Goal: Check status: Check status

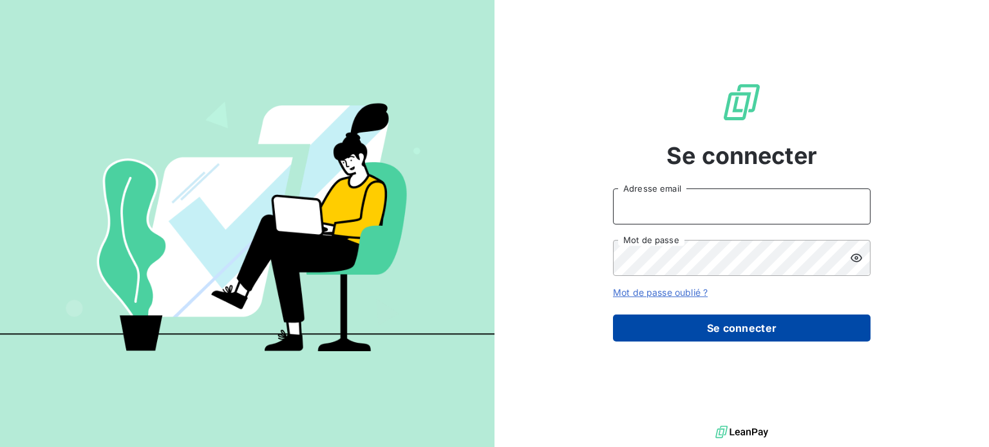
type input "[PERSON_NAME][EMAIL_ADDRESS][DOMAIN_NAME][PERSON_NAME]"
click at [727, 328] on button "Se connecter" at bounding box center [742, 328] width 258 height 27
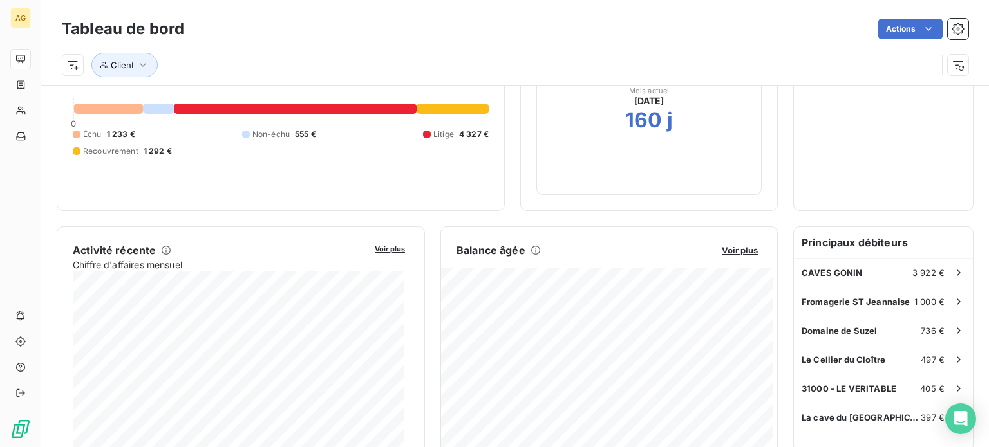
scroll to position [130, 0]
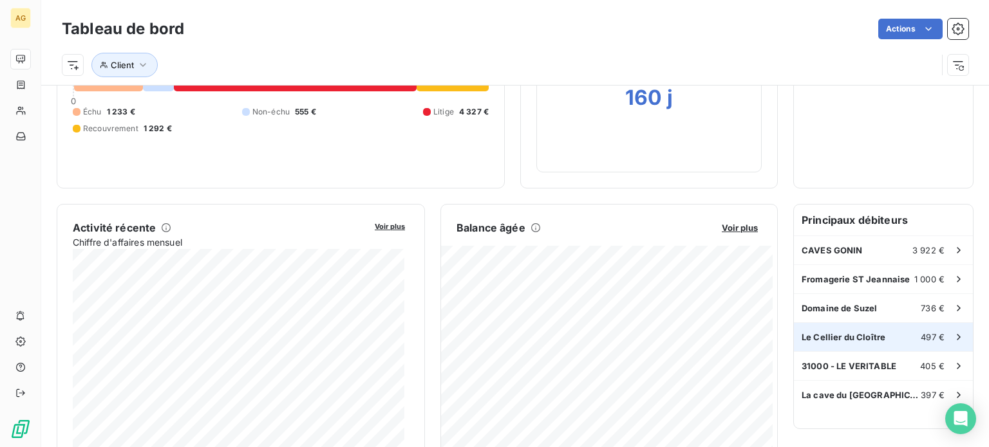
click at [816, 332] on span "Le Cellier du Cloître" at bounding box center [844, 337] width 84 height 10
click at [952, 336] on icon at bounding box center [958, 337] width 13 height 13
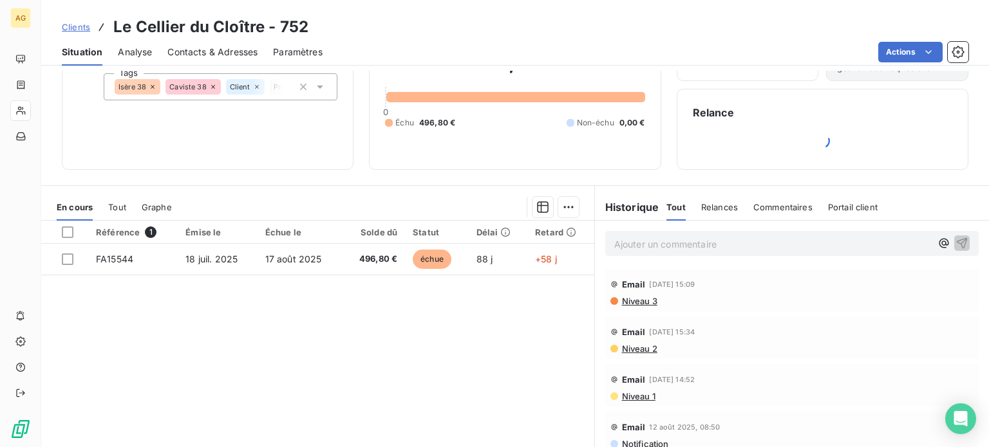
scroll to position [64, 0]
